Goal: Information Seeking & Learning: Learn about a topic

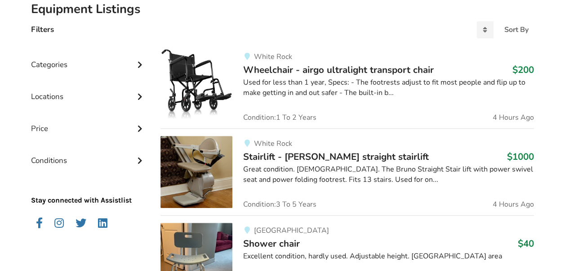
scroll to position [159, 0]
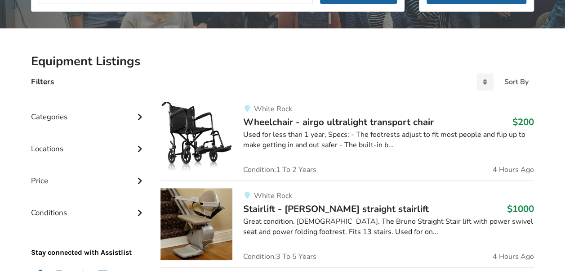
click at [138, 117] on icon at bounding box center [139, 116] width 9 height 8
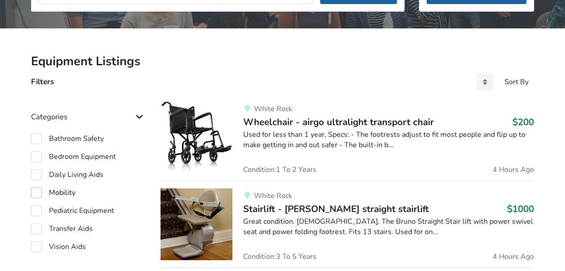
click at [37, 193] on label "Mobility" at bounding box center [53, 192] width 44 height 11
checkbox input "true"
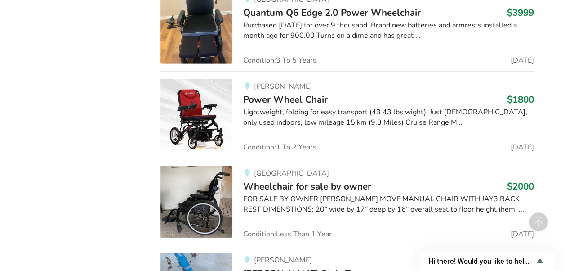
scroll to position [11479, 0]
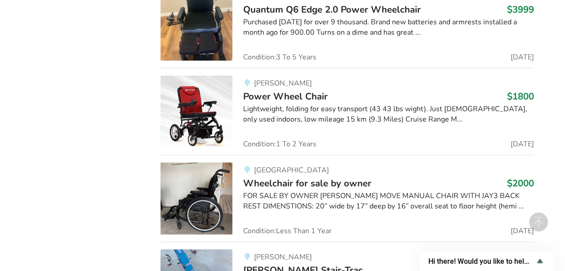
click at [195, 76] on img at bounding box center [196, 112] width 72 height 72
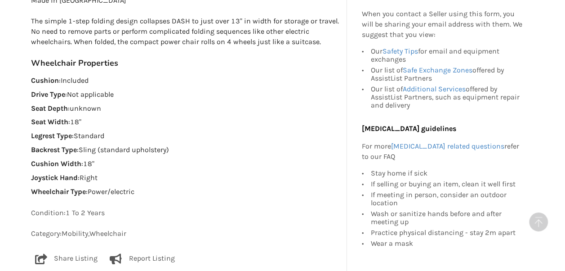
scroll to position [584, 0]
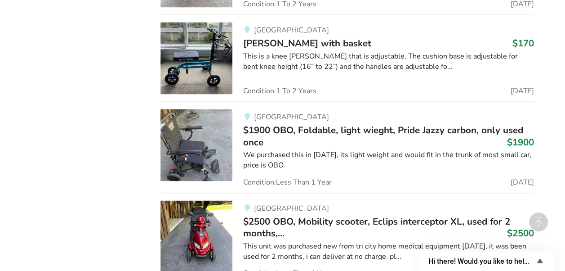
scroll to position [14432, 0]
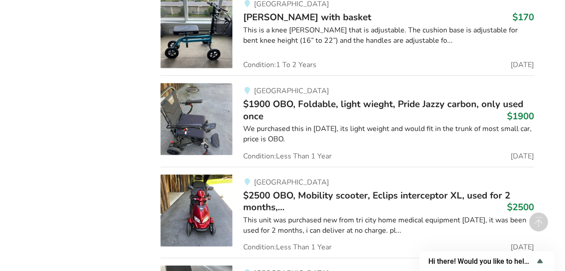
click at [196, 83] on img at bounding box center [196, 119] width 72 height 72
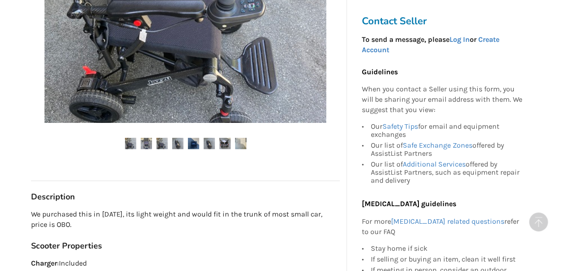
scroll to position [360, 0]
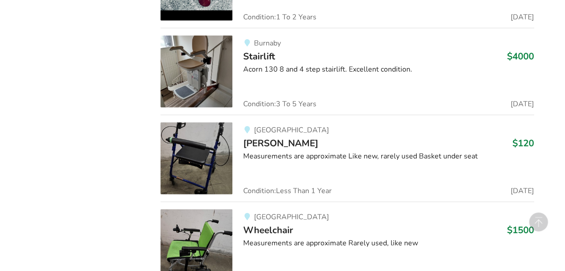
scroll to position [16429, 0]
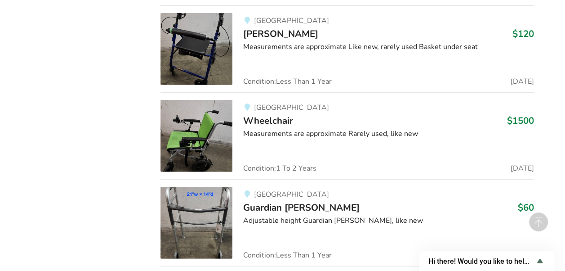
click at [206, 100] on img at bounding box center [196, 136] width 72 height 72
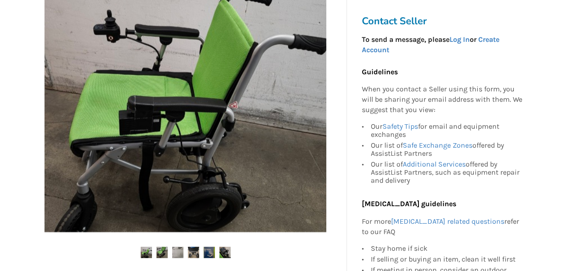
scroll to position [135, 0]
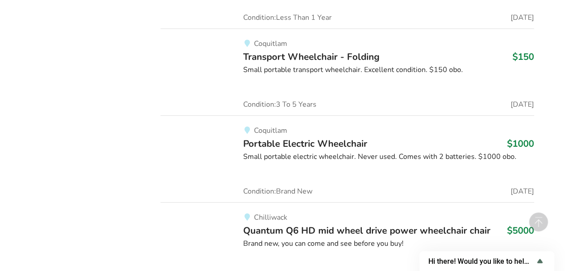
scroll to position [20677, 0]
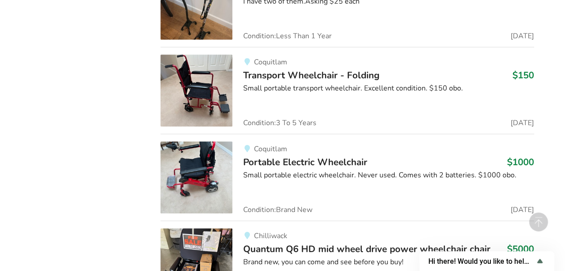
click at [196, 141] on img at bounding box center [196, 177] width 72 height 72
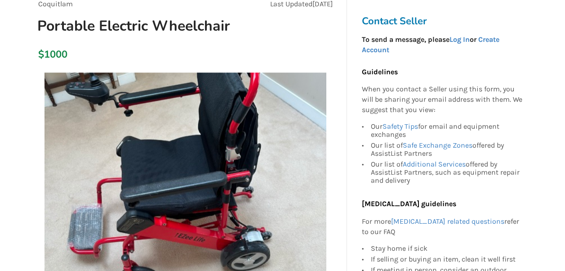
scroll to position [90, 0]
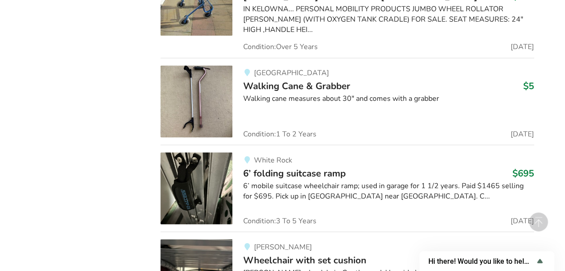
scroll to position [29543, 0]
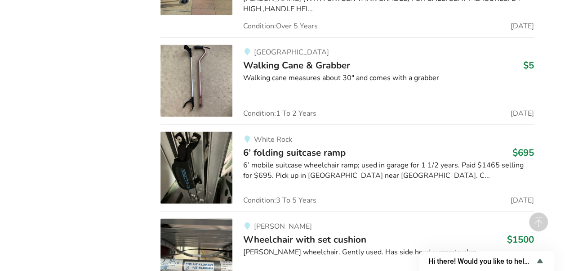
click at [208, 218] on img at bounding box center [196, 254] width 72 height 72
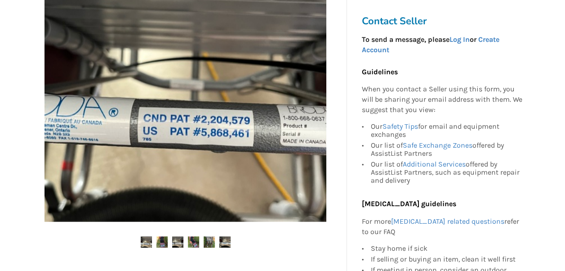
scroll to position [270, 0]
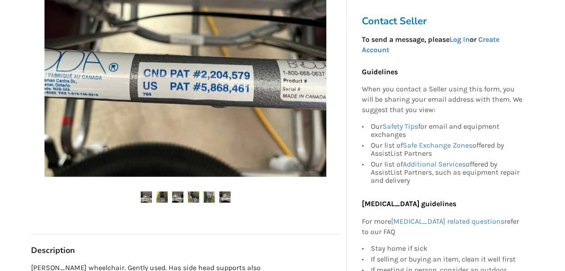
click at [161, 194] on img at bounding box center [161, 196] width 11 height 11
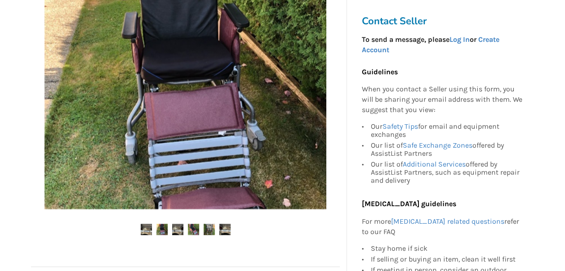
scroll to position [225, 0]
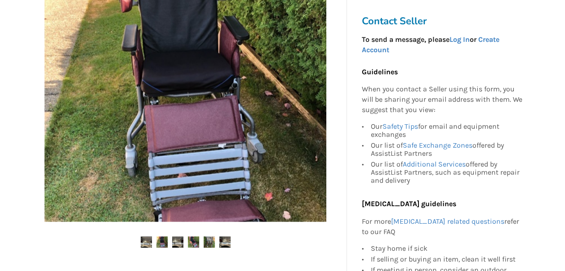
click at [179, 241] on img at bounding box center [177, 241] width 11 height 11
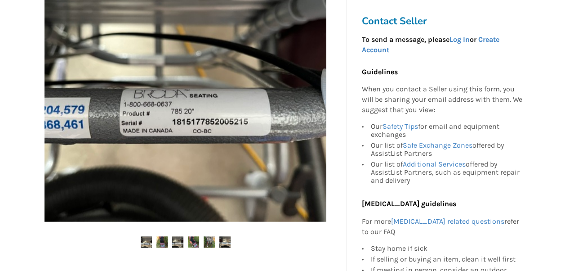
click at [199, 244] on ul at bounding box center [185, 242] width 309 height 12
click at [207, 244] on img at bounding box center [209, 241] width 11 height 11
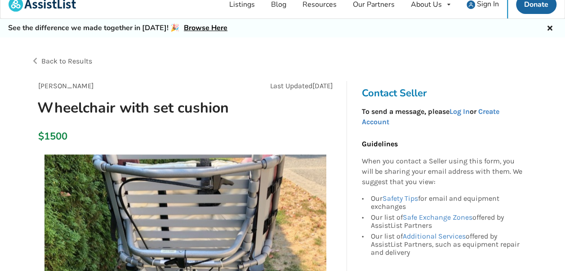
scroll to position [0, 0]
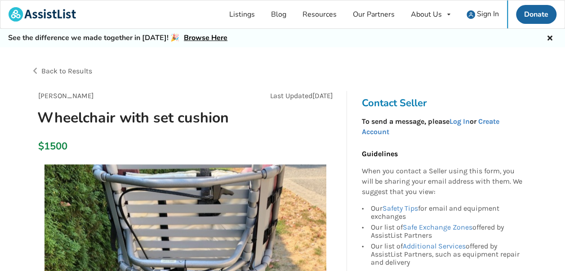
click at [36, 71] on div "Back to Results" at bounding box center [157, 70] width 252 height 25
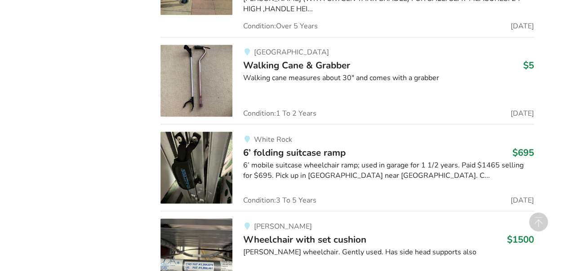
scroll to position [29588, 0]
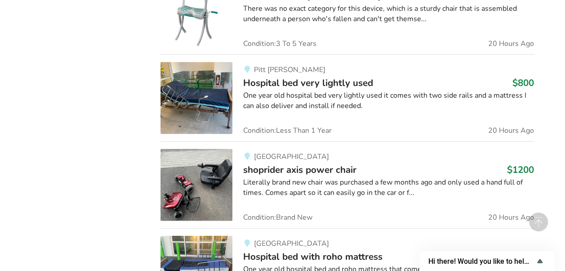
scroll to position [989, 0]
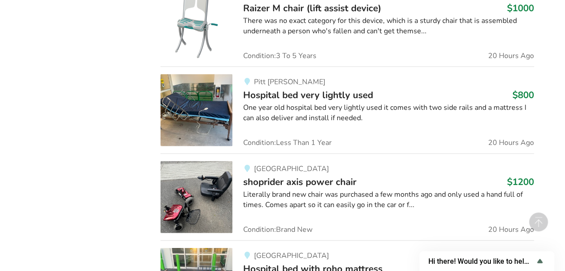
click at [211, 106] on img at bounding box center [196, 110] width 72 height 72
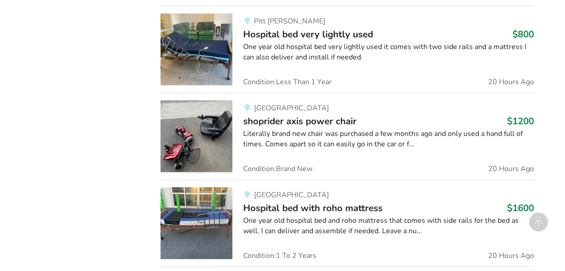
scroll to position [1094, 0]
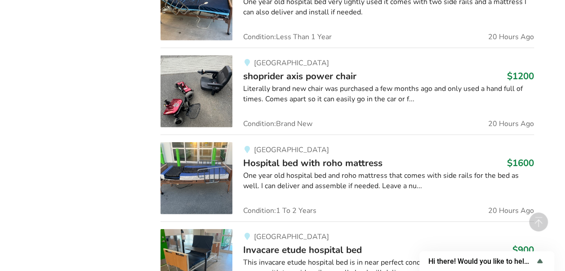
click at [350, 170] on div "One year old hospital bed and roho mattress that comes with side rails for the …" at bounding box center [388, 180] width 291 height 21
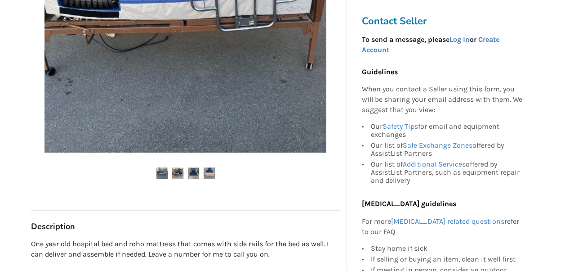
scroll to position [315, 0]
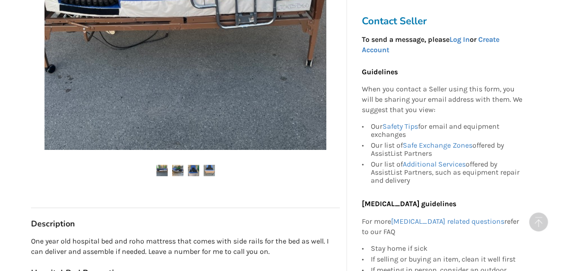
click at [181, 176] on ul at bounding box center [185, 170] width 309 height 12
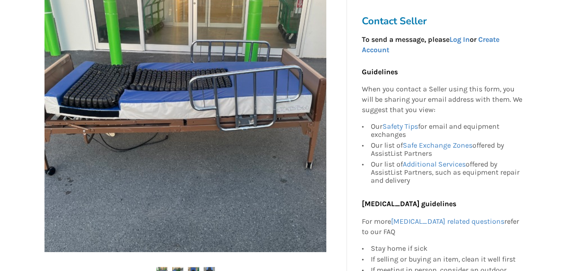
scroll to position [225, 0]
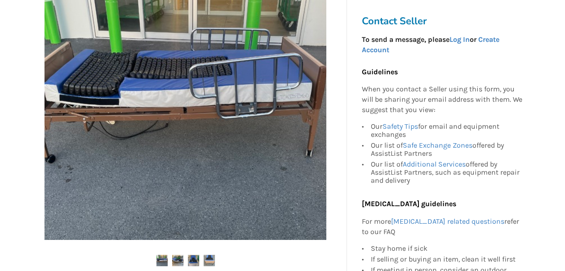
click at [194, 254] on img at bounding box center [193, 259] width 11 height 11
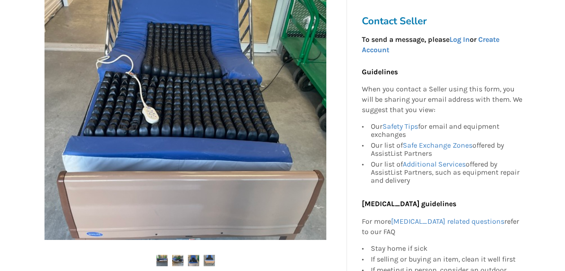
click at [209, 263] on img at bounding box center [209, 259] width 11 height 11
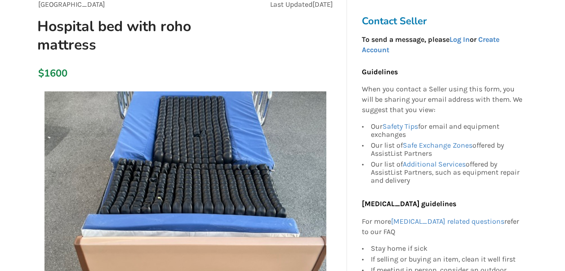
scroll to position [90, 0]
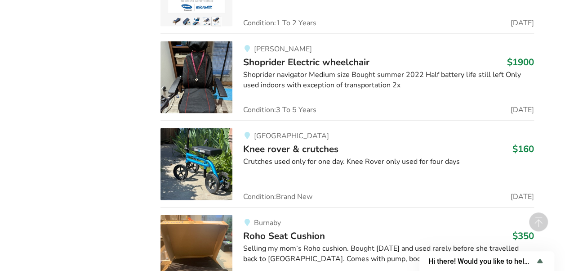
scroll to position [7652, 0]
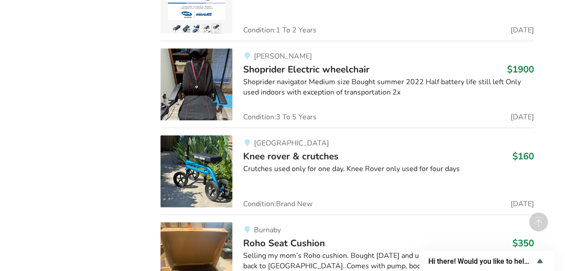
click at [206, 139] on img at bounding box center [196, 171] width 72 height 72
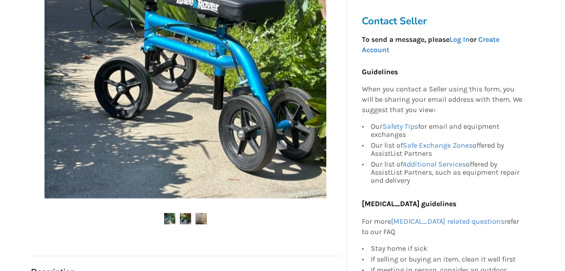
scroll to position [270, 0]
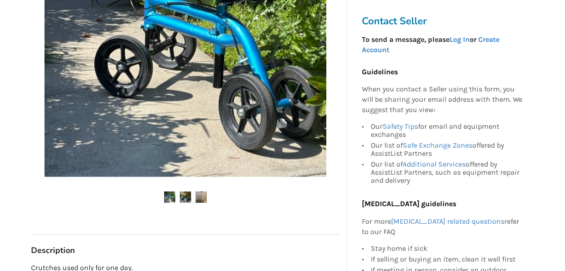
click at [189, 196] on img at bounding box center [185, 196] width 11 height 11
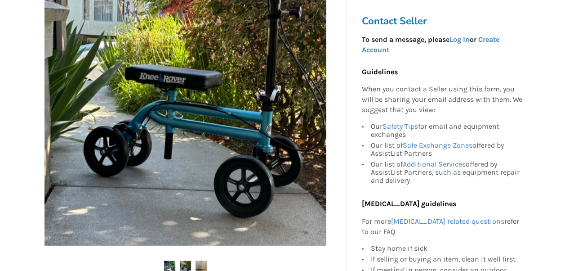
scroll to position [225, 0]
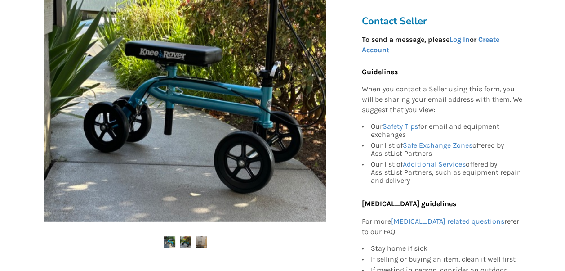
click at [198, 244] on img at bounding box center [201, 241] width 11 height 11
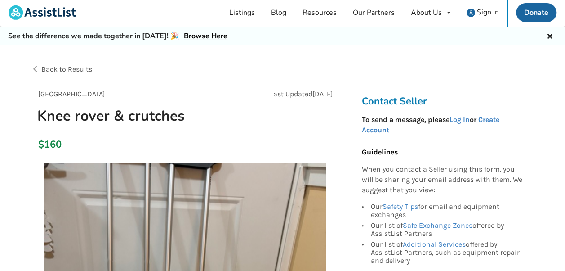
scroll to position [0, 0]
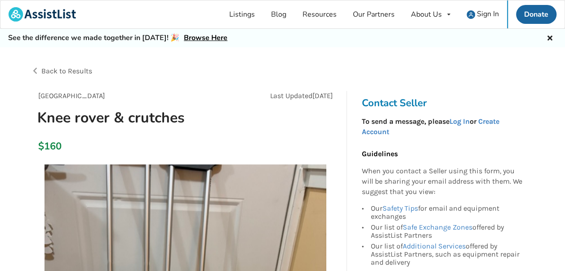
click at [5, 1] on link at bounding box center [42, 14] width 84 height 28
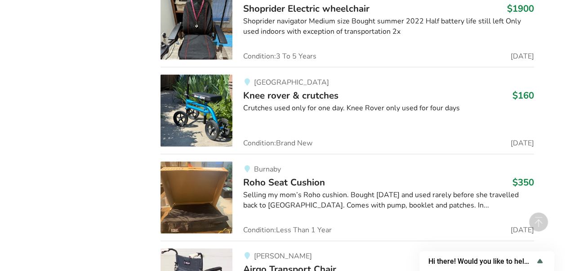
scroll to position [7726, 0]
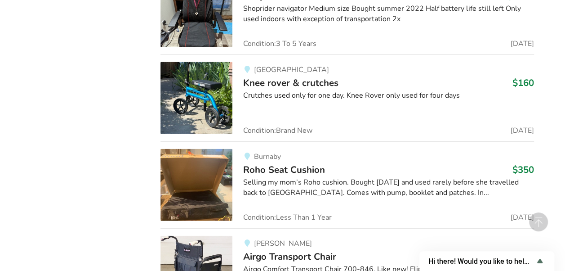
click at [213, 164] on img at bounding box center [196, 185] width 72 height 72
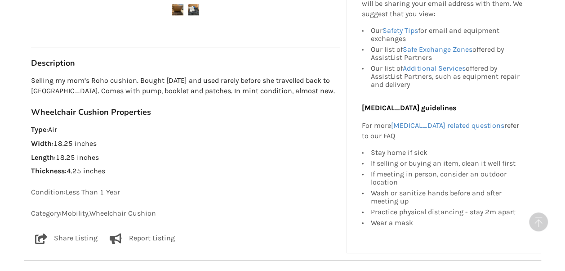
scroll to position [486, 0]
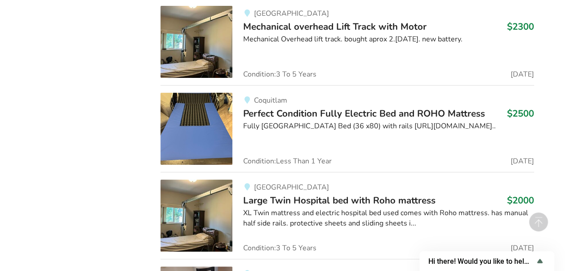
scroll to position [8490, 0]
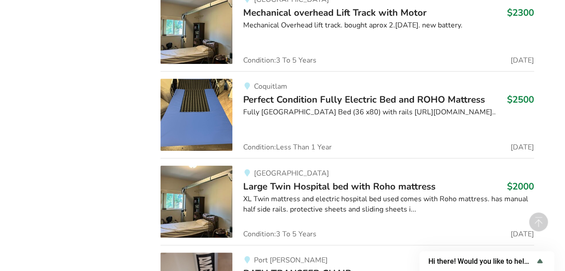
click at [213, 88] on img at bounding box center [196, 115] width 72 height 72
